Goal: Task Accomplishment & Management: Use online tool/utility

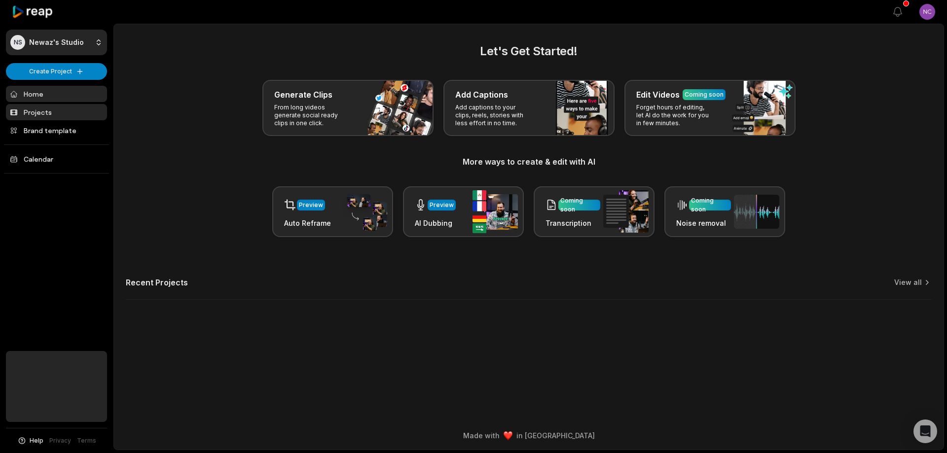
click at [67, 116] on link "Projects" at bounding box center [56, 112] width 101 height 16
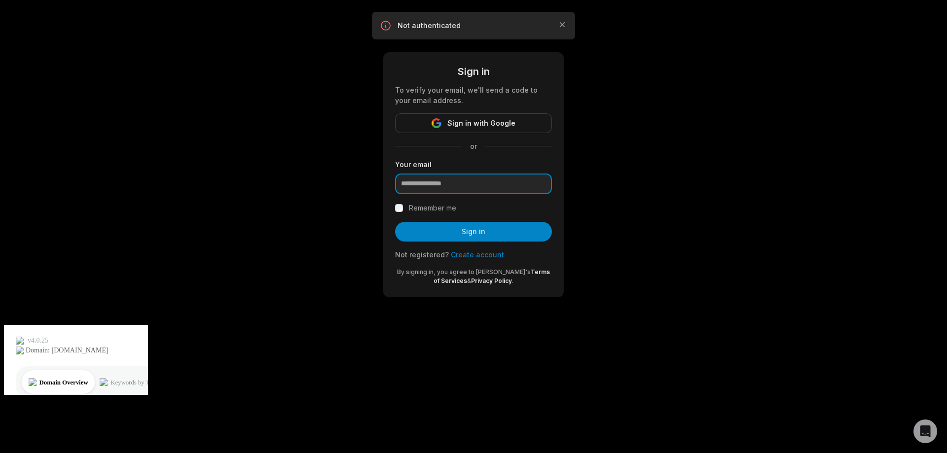
click at [458, 183] on input "email" at bounding box center [473, 184] width 157 height 21
type input "**********"
click at [395, 222] on button "Sign in" at bounding box center [473, 232] width 157 height 20
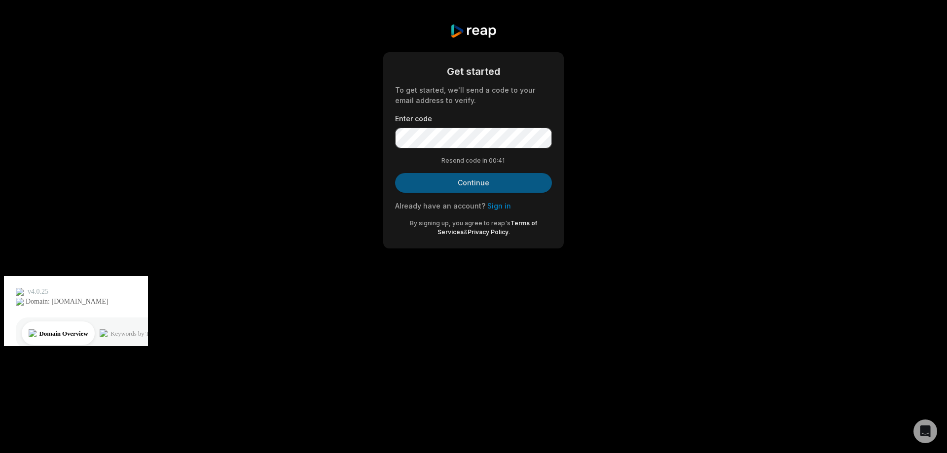
click at [424, 185] on button "Continue" at bounding box center [473, 183] width 157 height 20
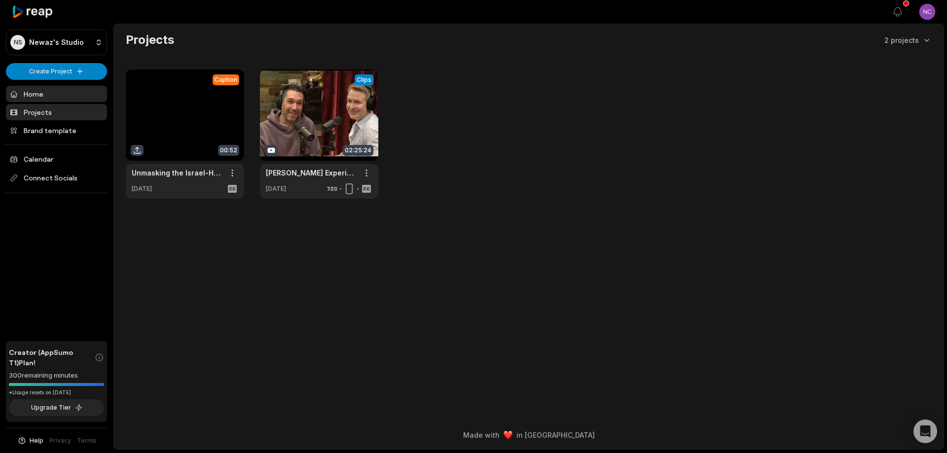
click at [44, 101] on link "Home" at bounding box center [56, 94] width 101 height 16
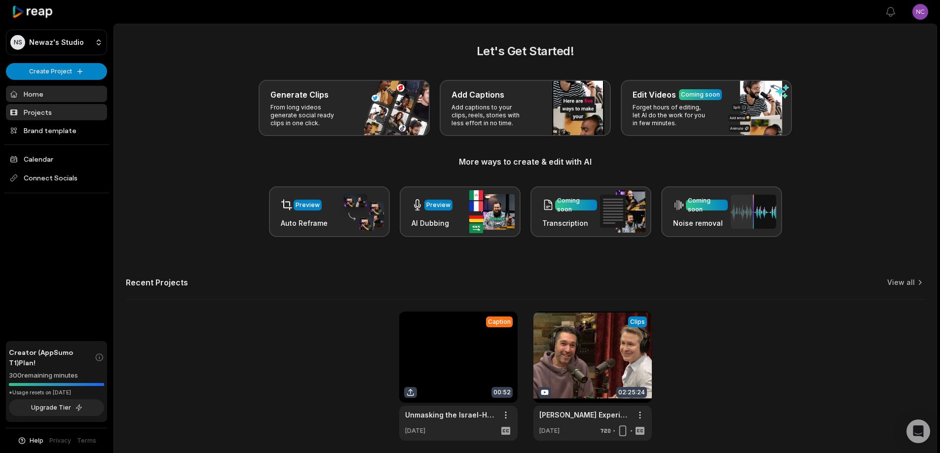
click at [62, 114] on link "Projects" at bounding box center [56, 112] width 101 height 16
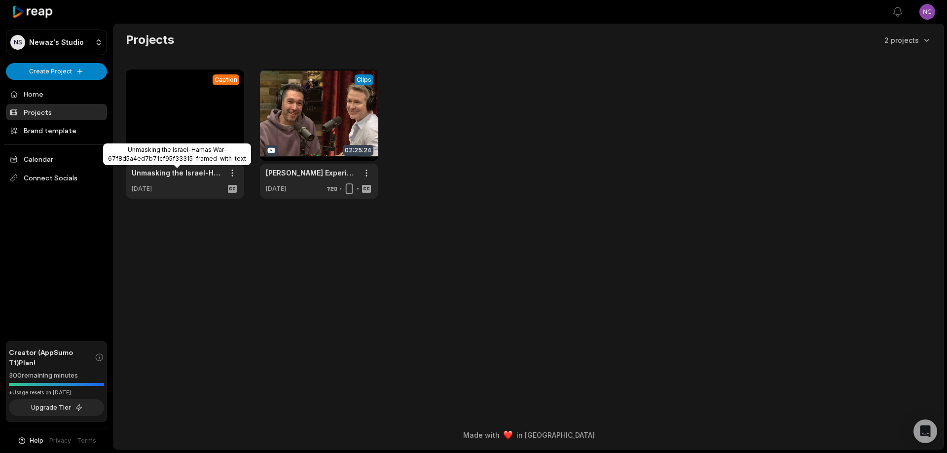
click at [192, 170] on link "Unmasking the Israel-Hamas War-67f8d5a4ed7b71cf95f33315-framed-with-text" at bounding box center [177, 173] width 91 height 10
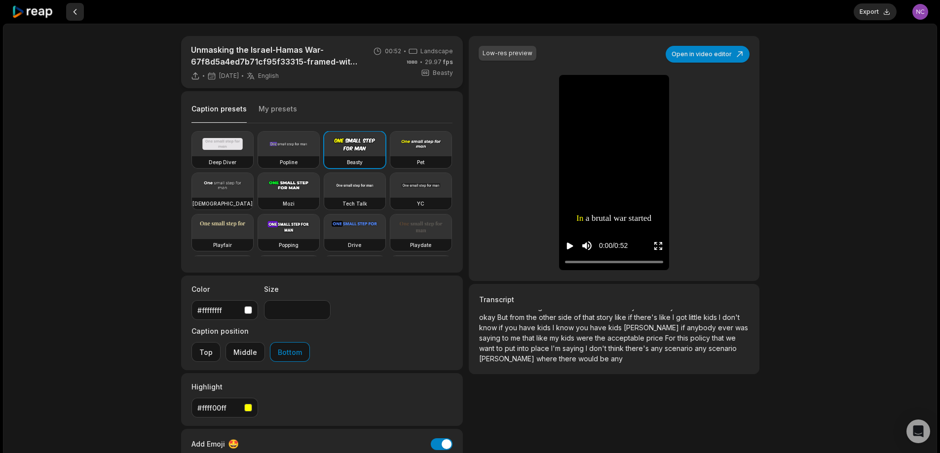
click at [77, 16] on button at bounding box center [75, 12] width 18 height 18
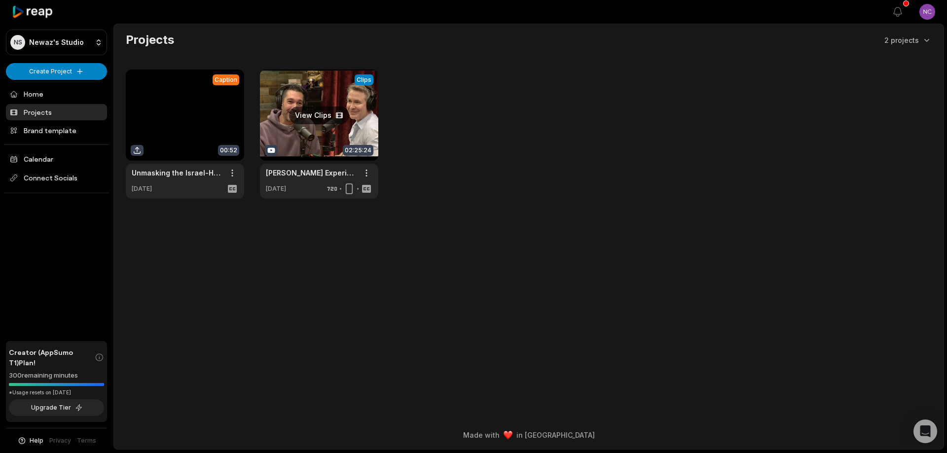
click at [314, 126] on link at bounding box center [319, 134] width 118 height 129
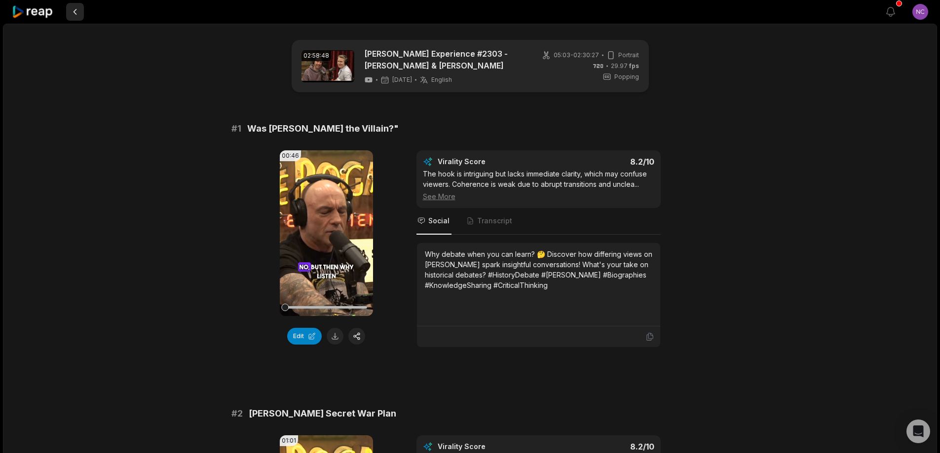
click at [80, 14] on button at bounding box center [75, 12] width 18 height 18
